Goal: Information Seeking & Learning: Learn about a topic

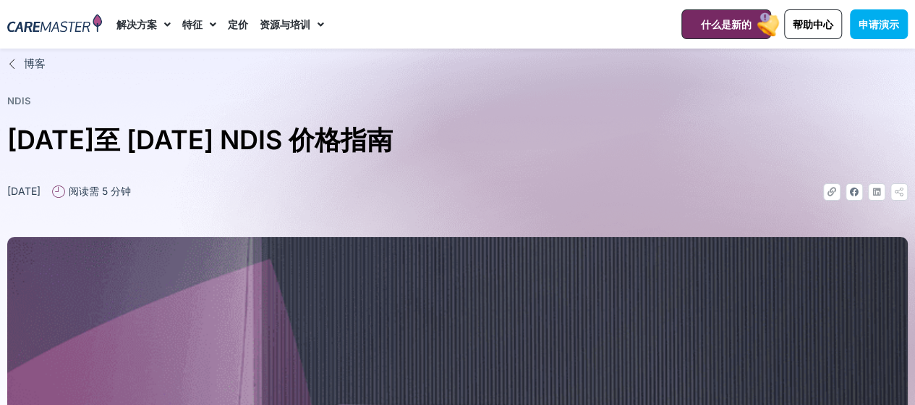
click at [243, 23] on font "定价" at bounding box center [238, 24] width 20 height 12
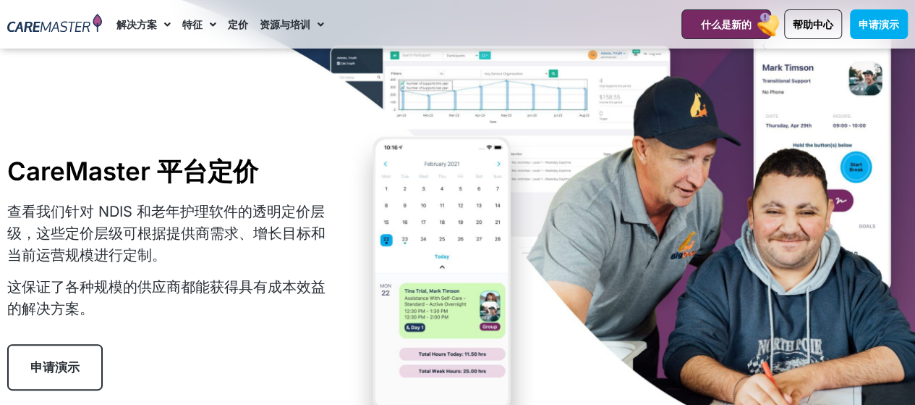
scroll to position [145, 0]
